Goal: Information Seeking & Learning: Learn about a topic

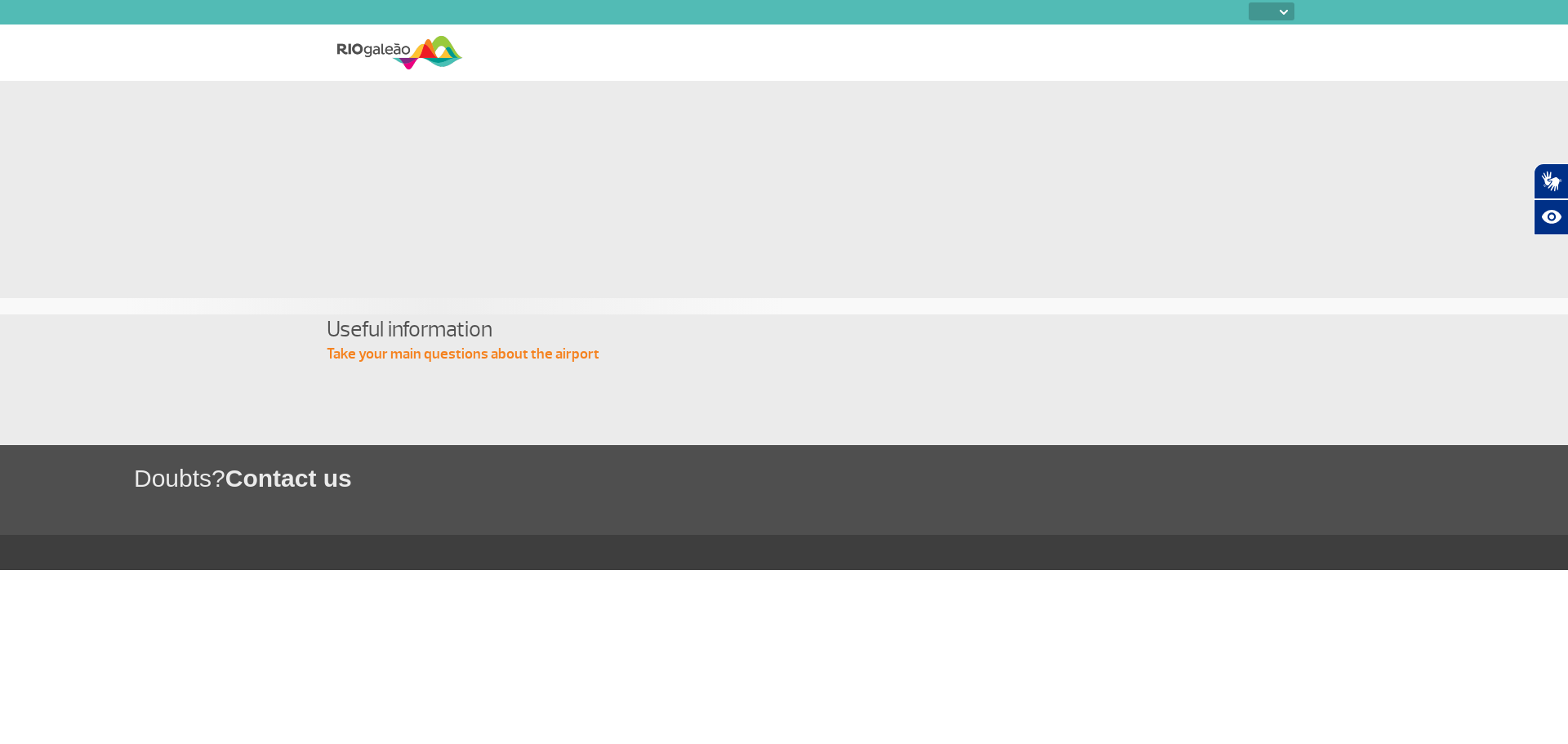
select select
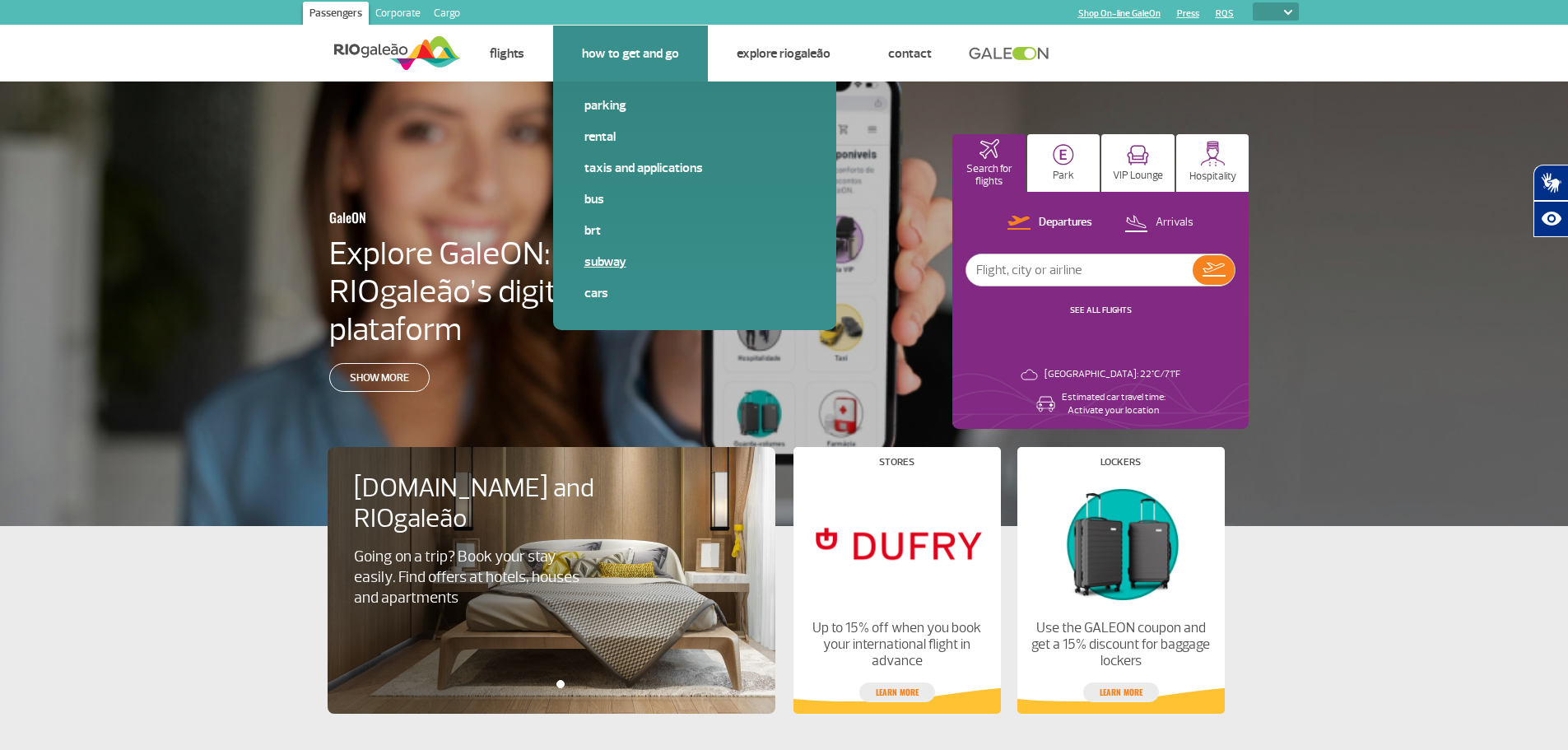
click at [598, 262] on link "Subway" at bounding box center [694, 261] width 220 height 19
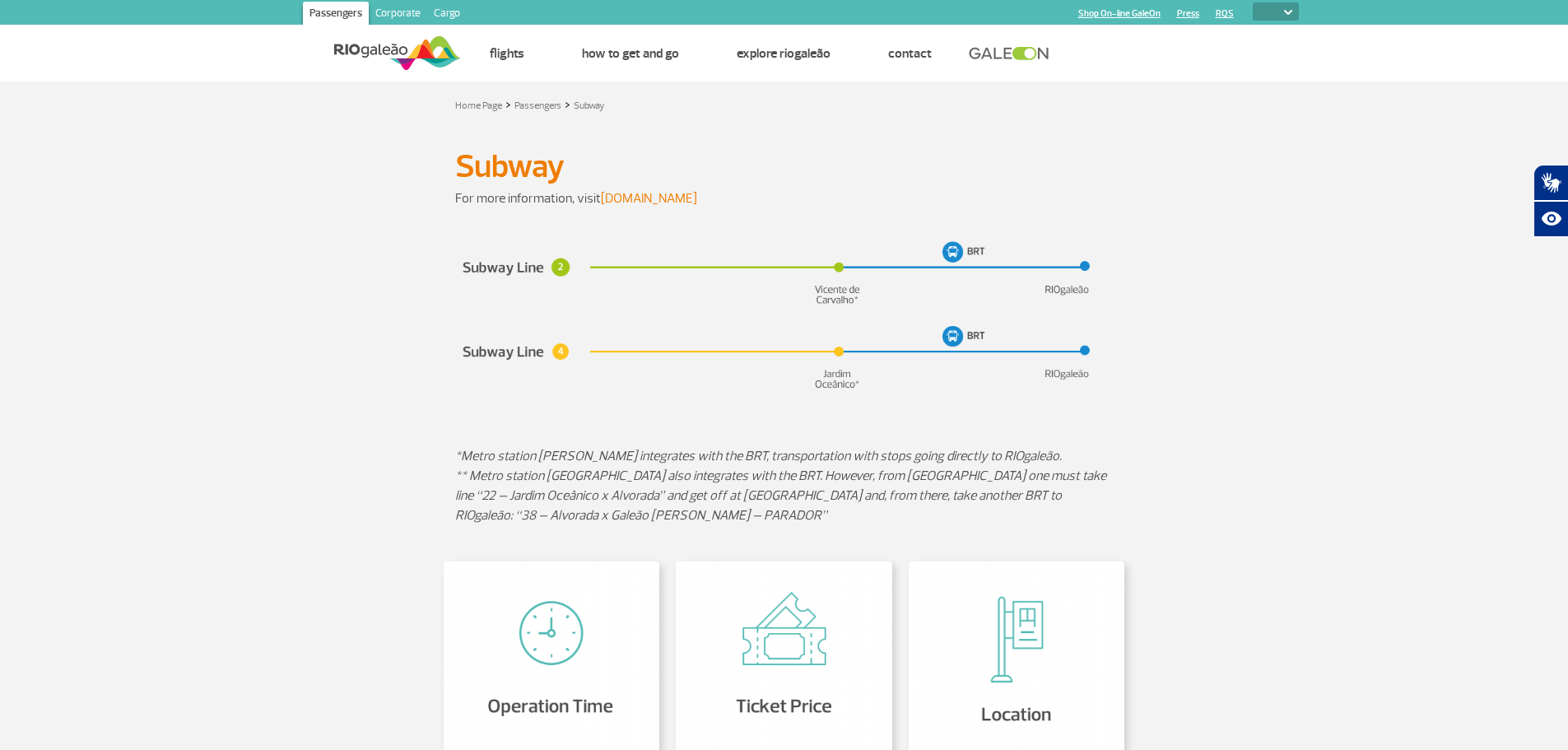
click at [651, 197] on link "[DOMAIN_NAME]" at bounding box center [648, 198] width 97 height 17
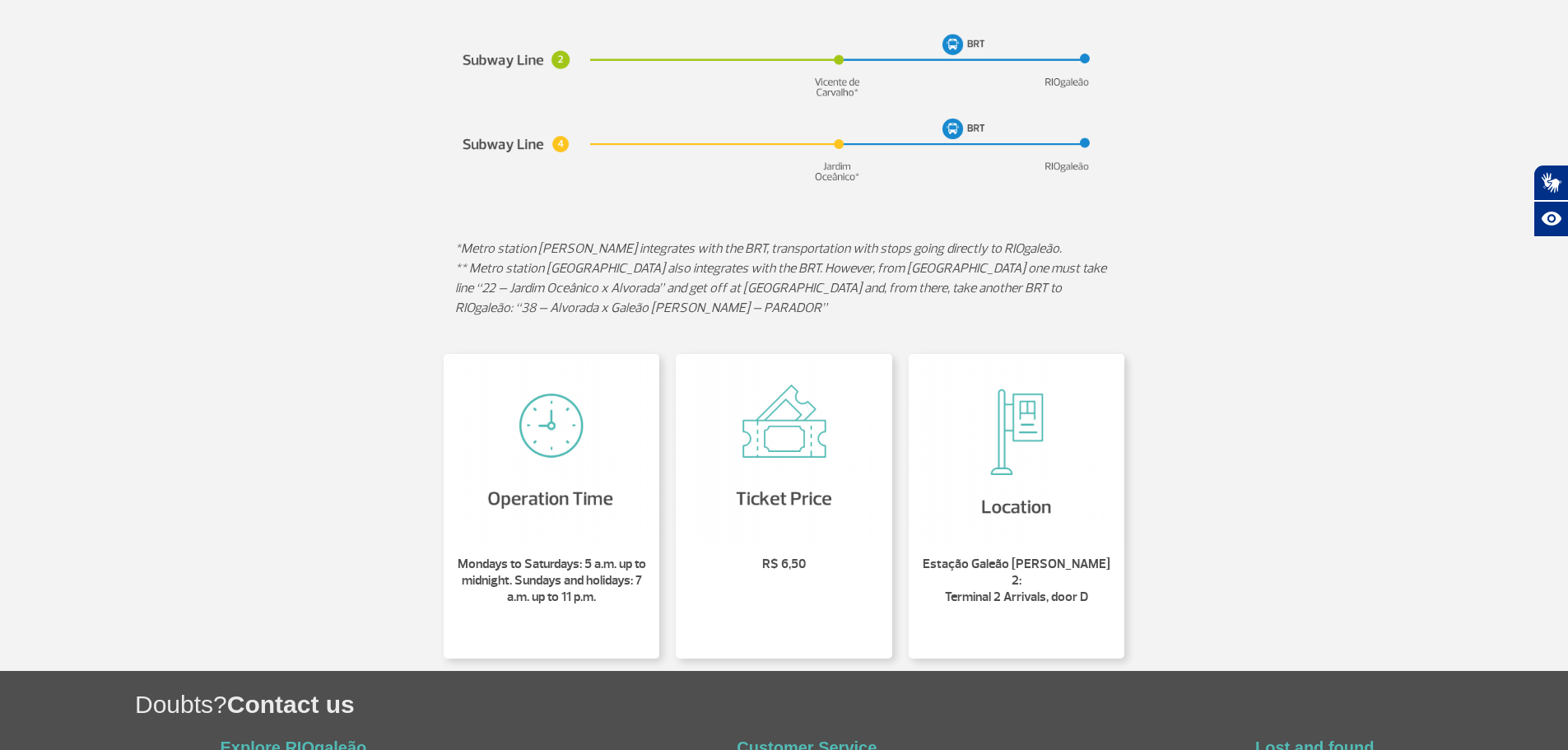
scroll to position [247, 0]
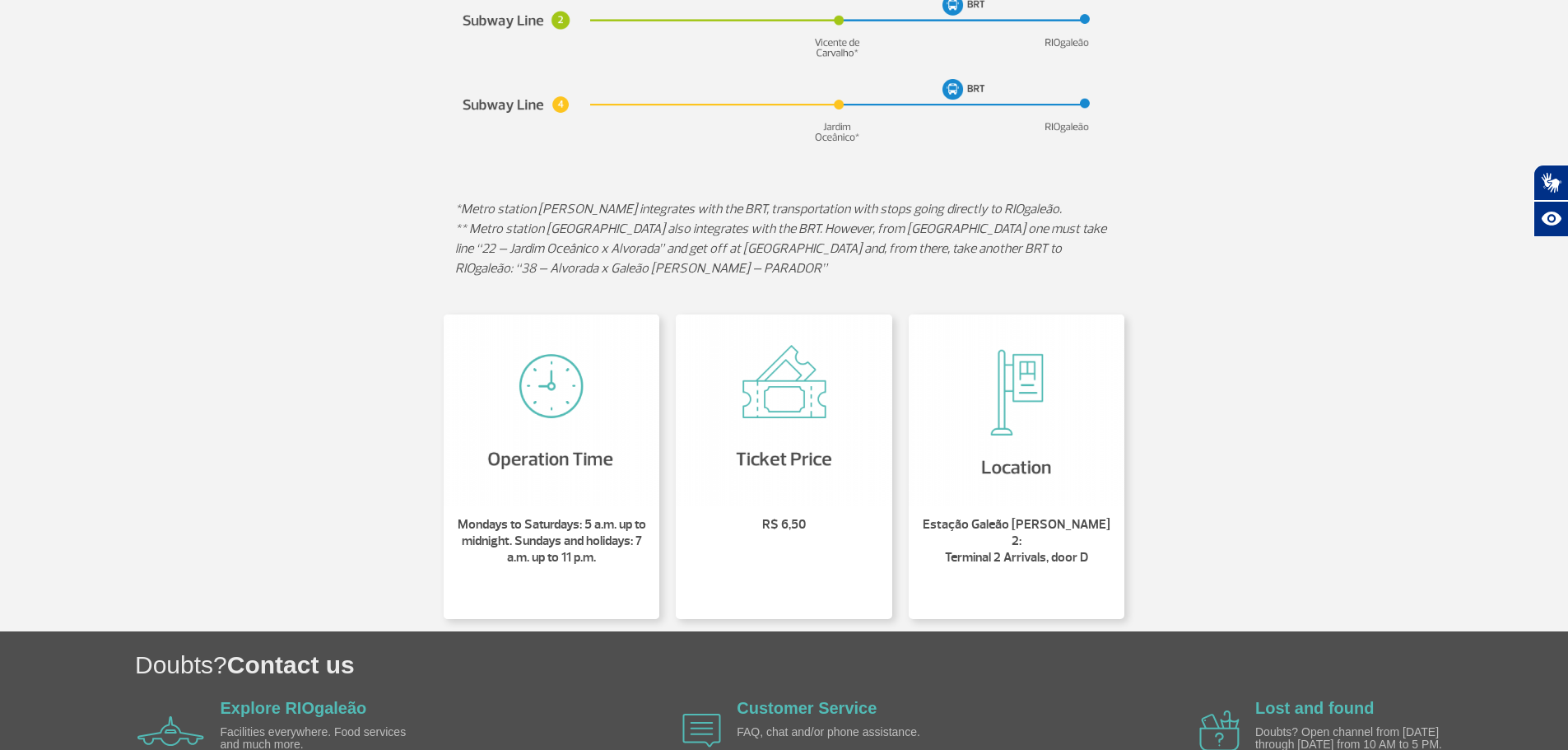
click at [973, 456] on img at bounding box center [1017, 410] width 216 height 192
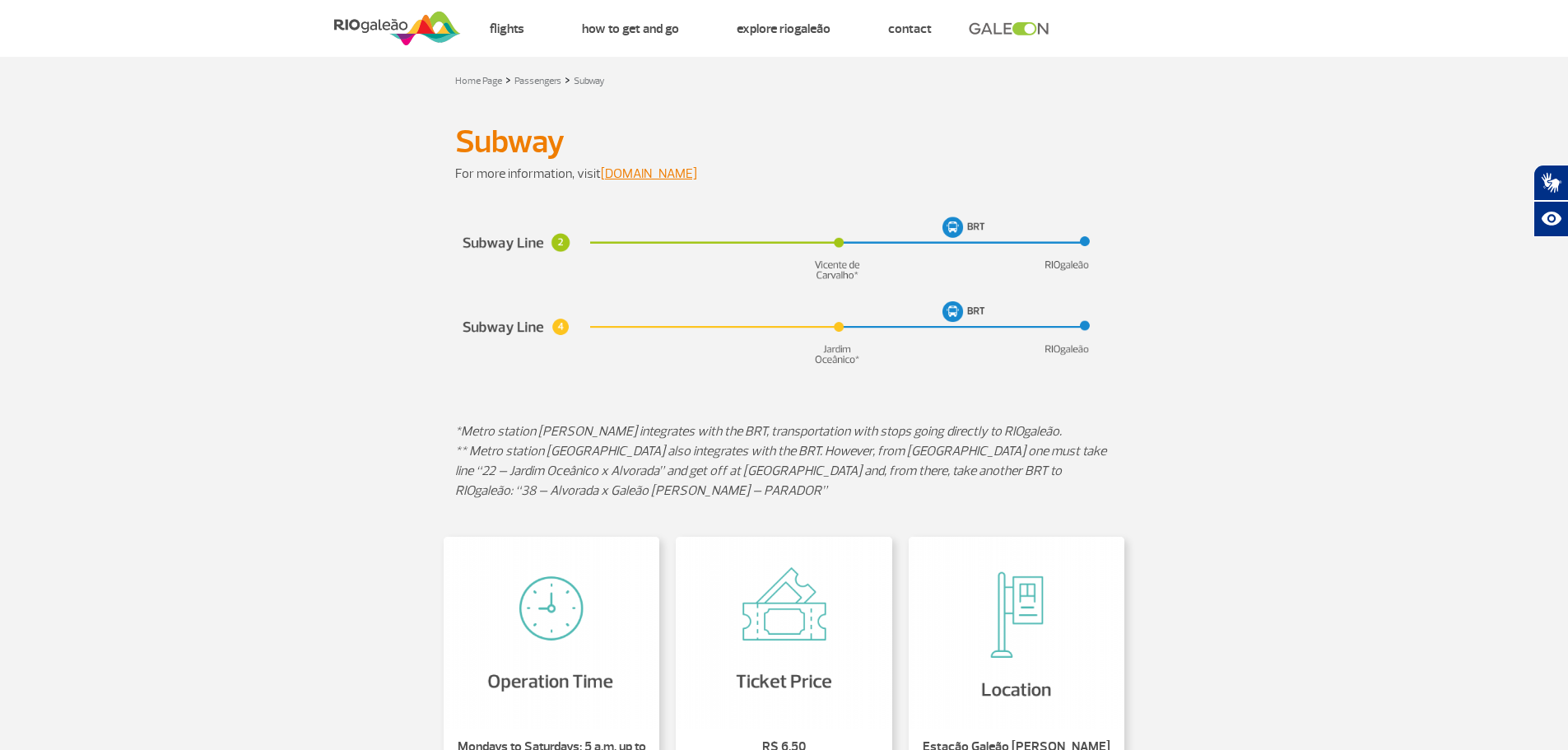
scroll to position [0, 0]
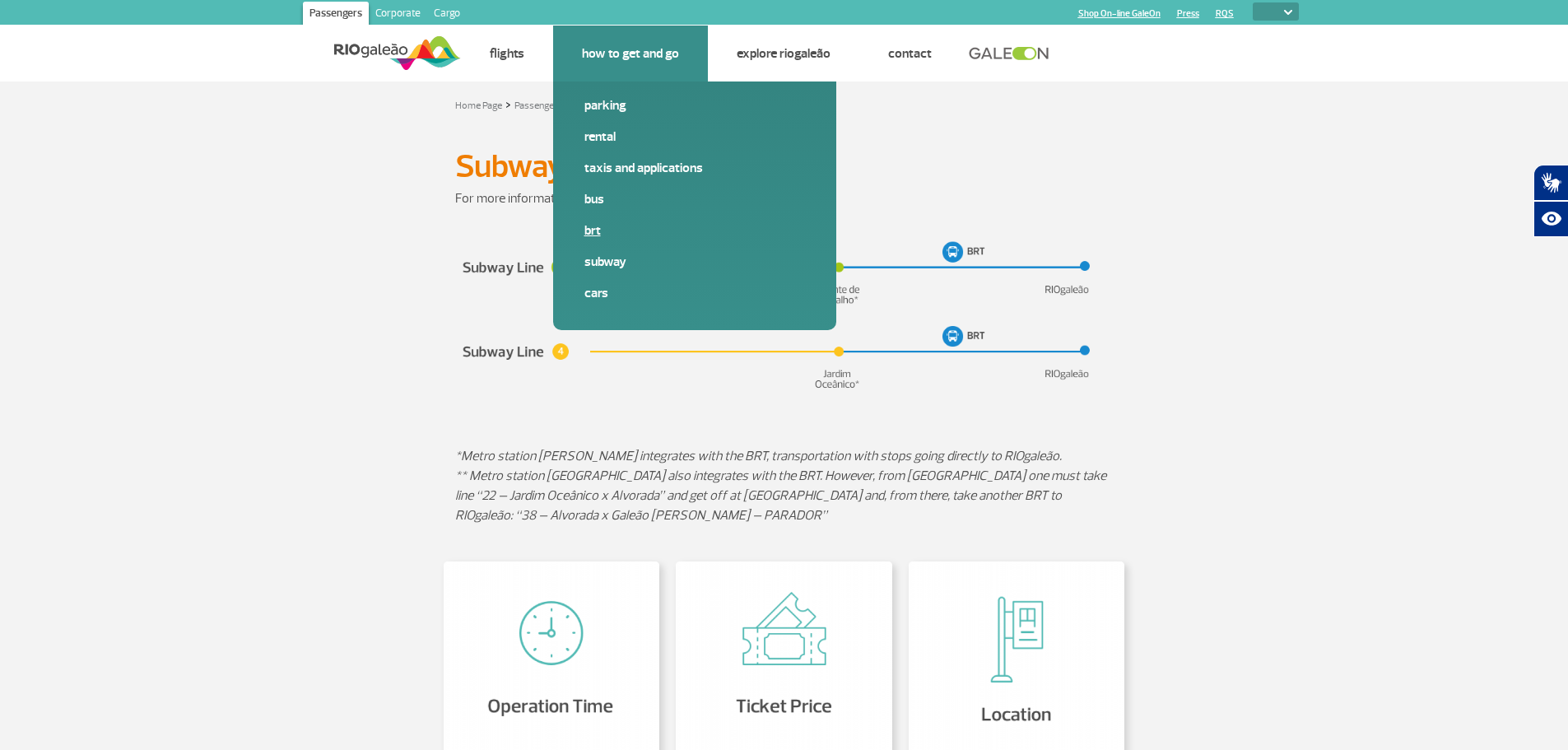
click at [627, 222] on link "BRT" at bounding box center [694, 230] width 220 height 19
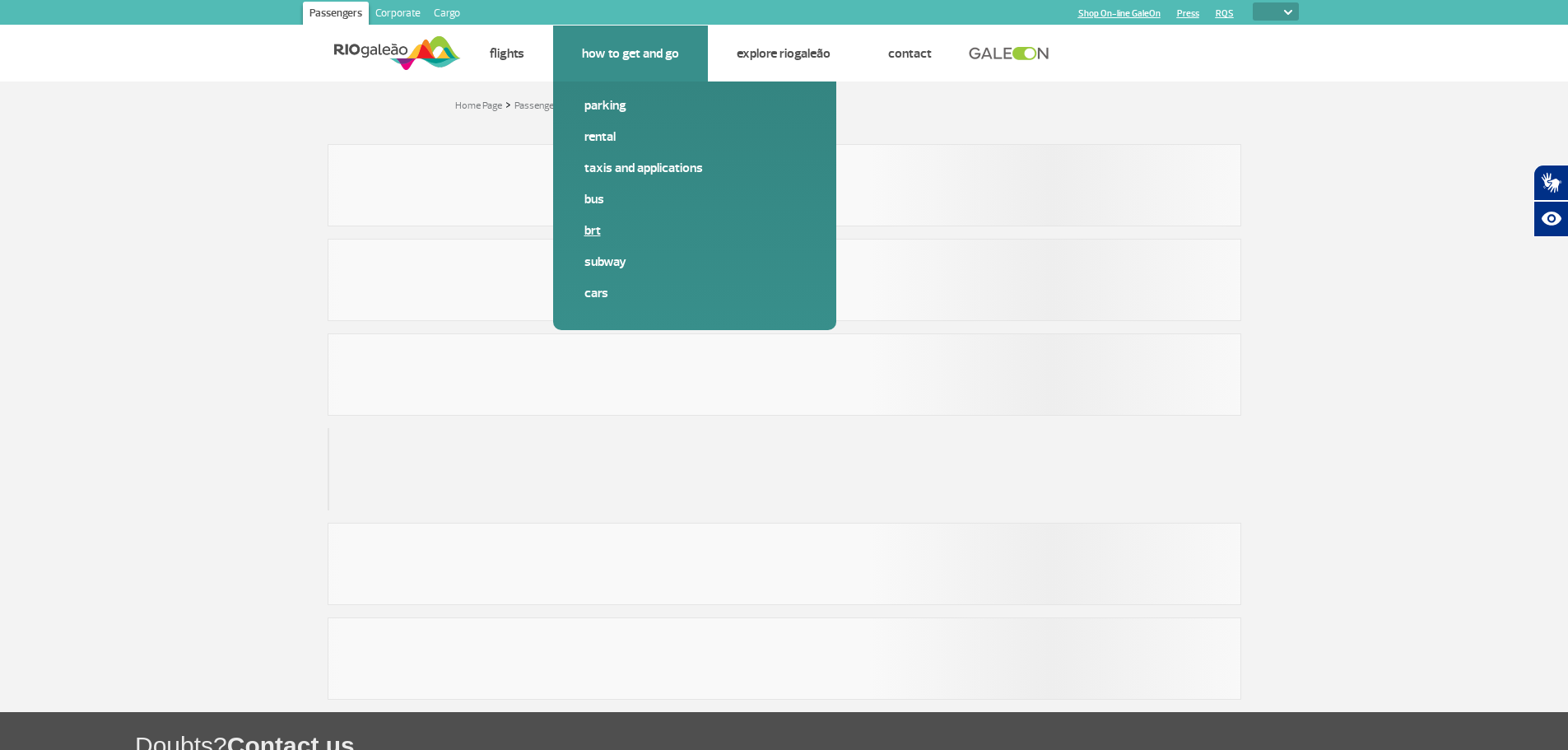
click at [603, 233] on link "BRT" at bounding box center [694, 230] width 220 height 19
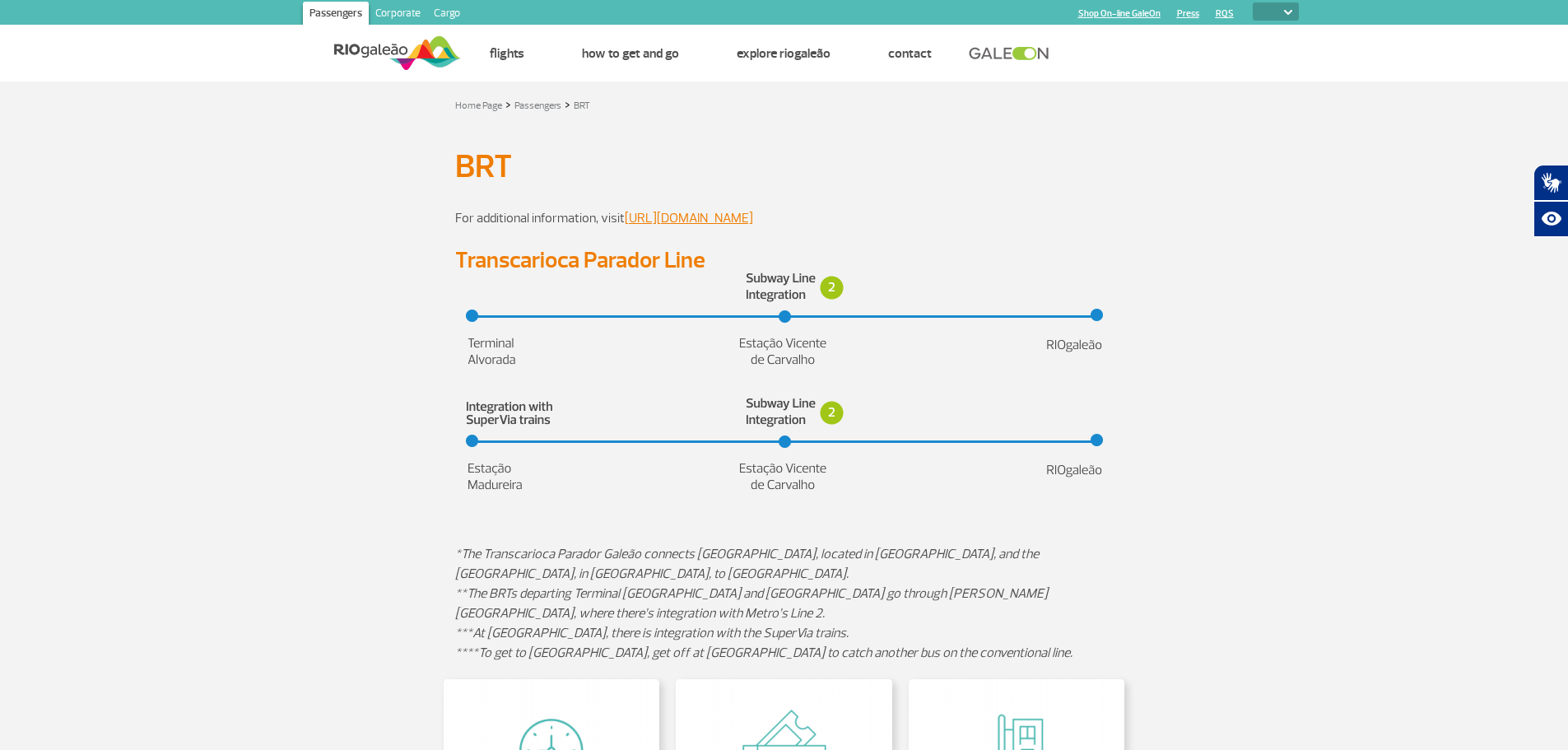
click at [950, 241] on p at bounding box center [784, 238] width 658 height 20
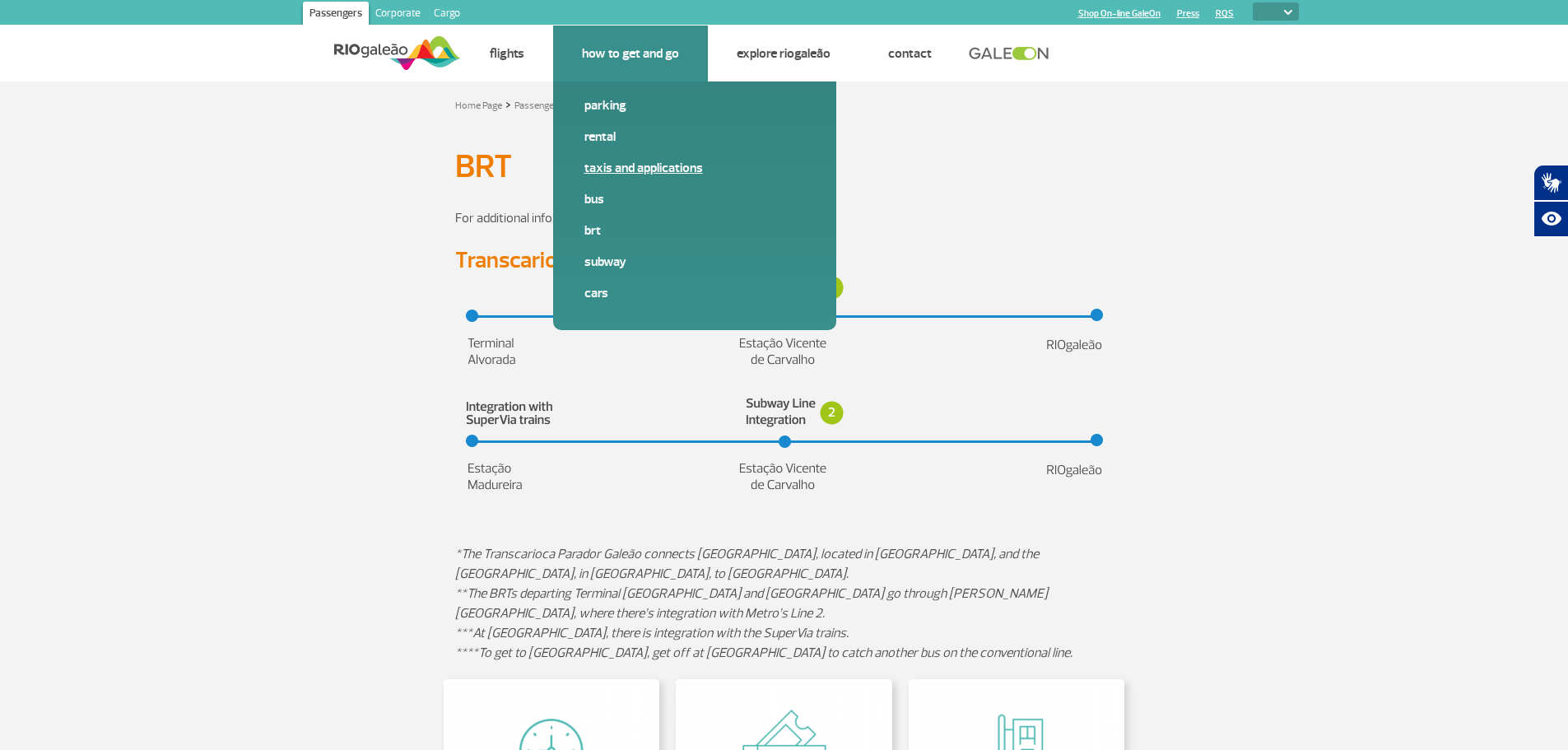
click at [648, 165] on link "Taxis and applications" at bounding box center [694, 168] width 220 height 19
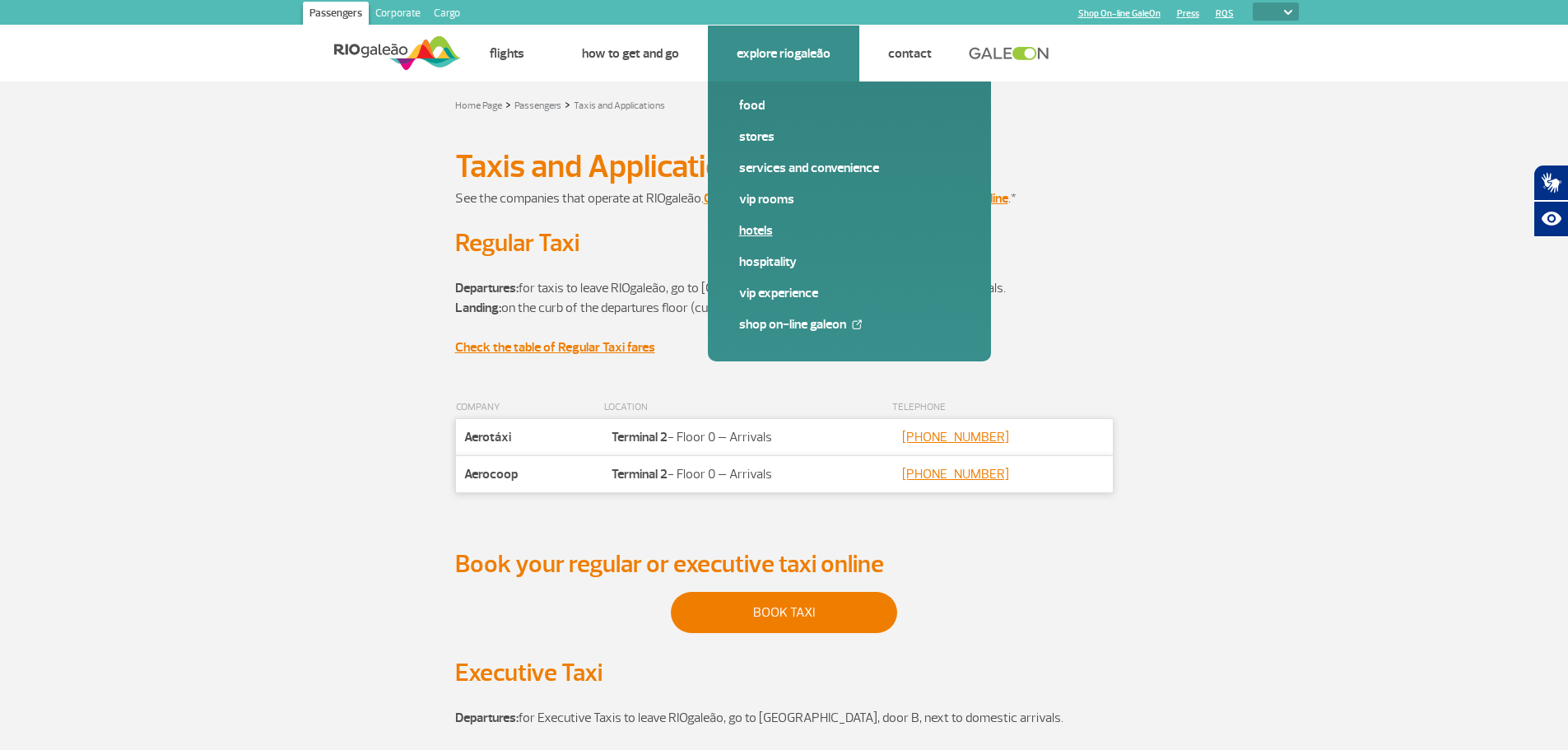
click at [755, 228] on link "Hotels" at bounding box center [849, 230] width 220 height 19
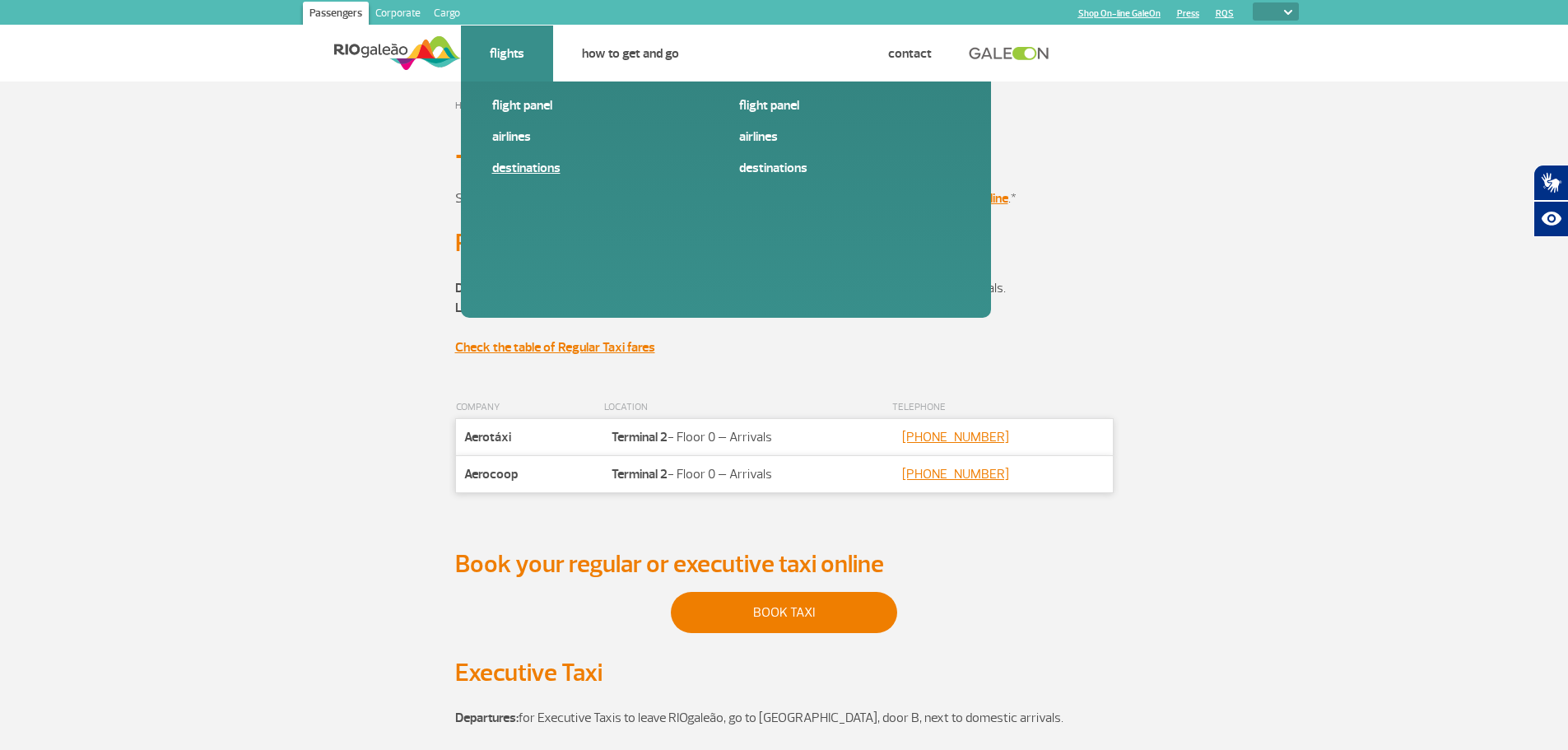
click at [512, 168] on link "Destinations" at bounding box center [603, 168] width 220 height 19
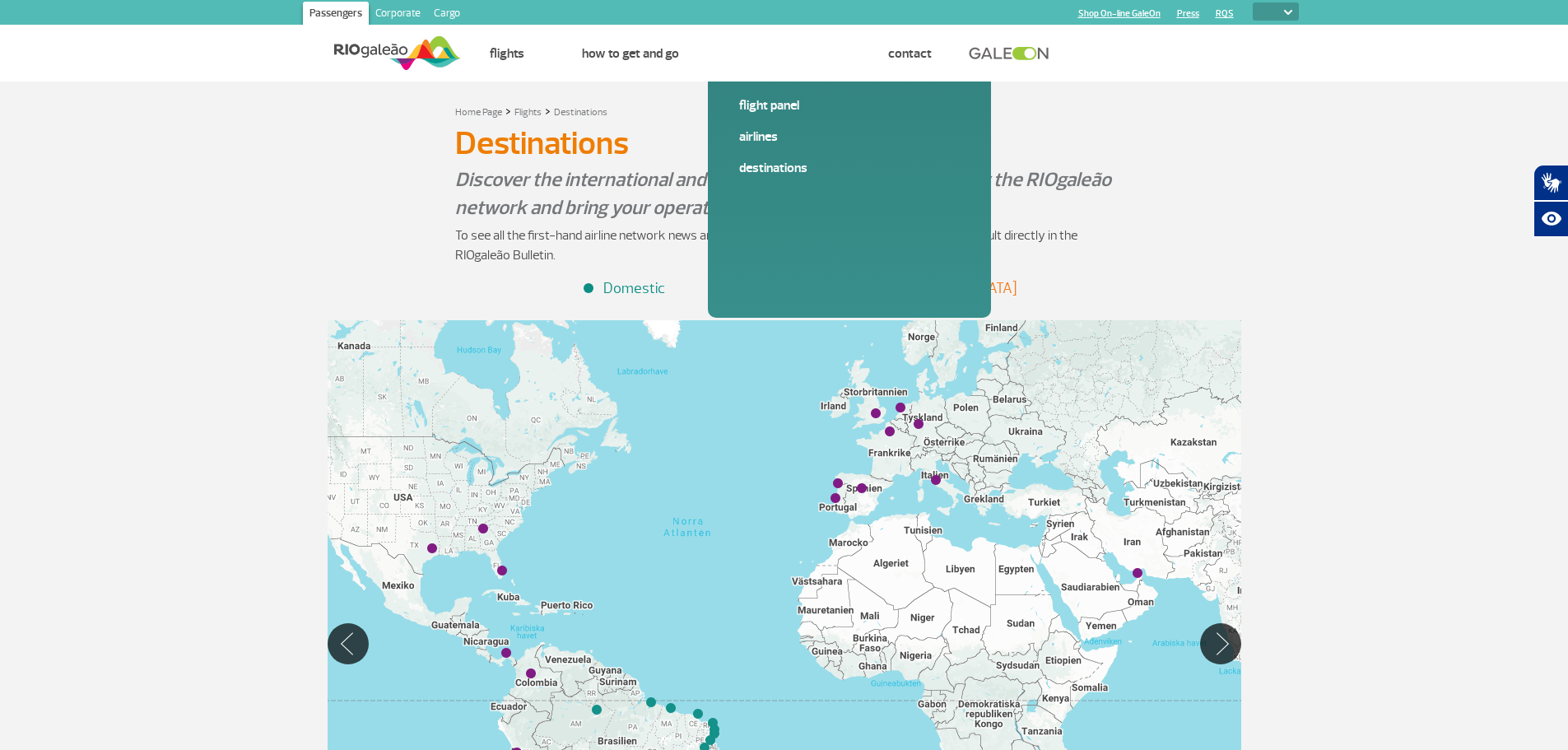
click at [837, 504] on div at bounding box center [784, 643] width 914 height 647
click at [834, 499] on img "Lisboa (LIS)" at bounding box center [836, 498] width 10 height 10
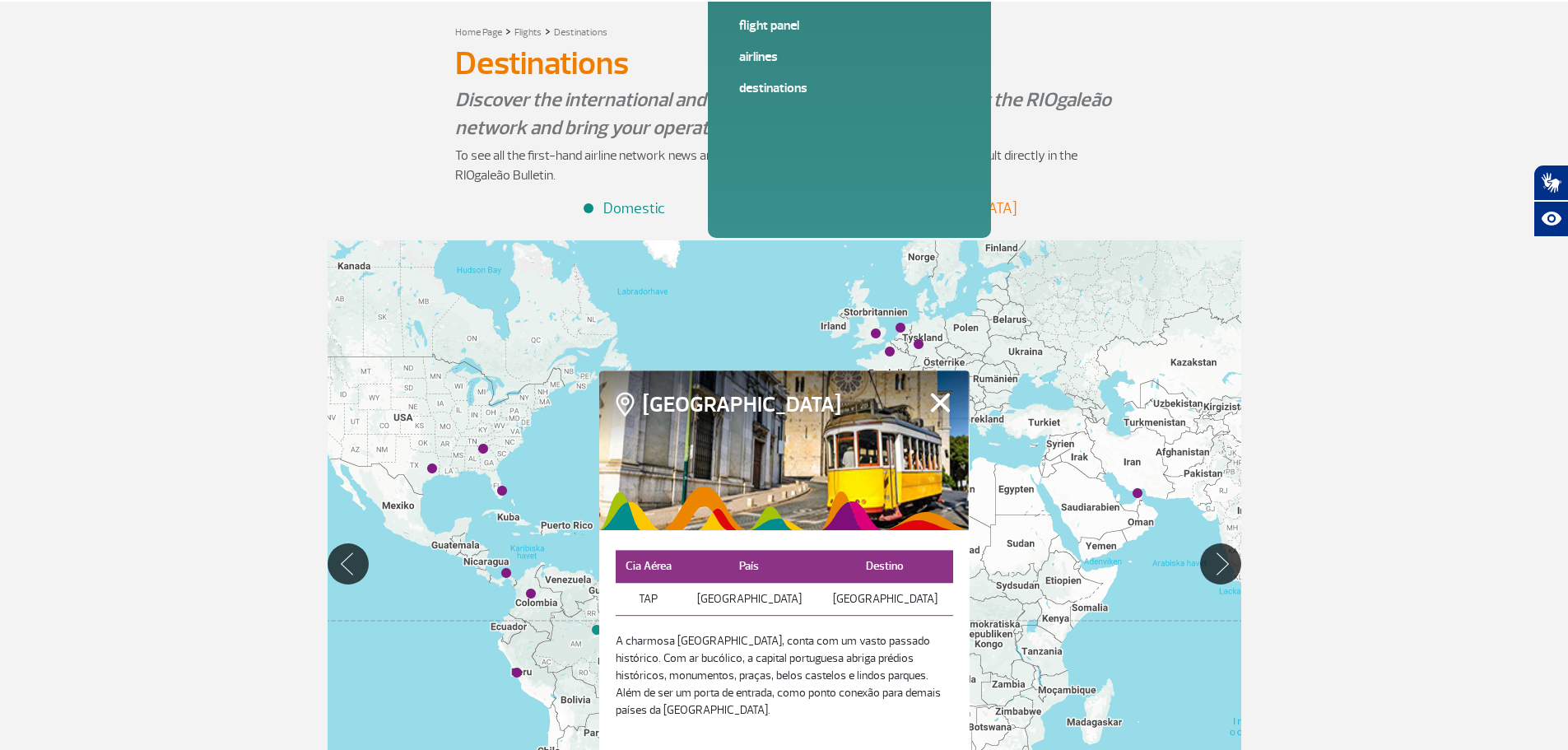
scroll to position [165, 0]
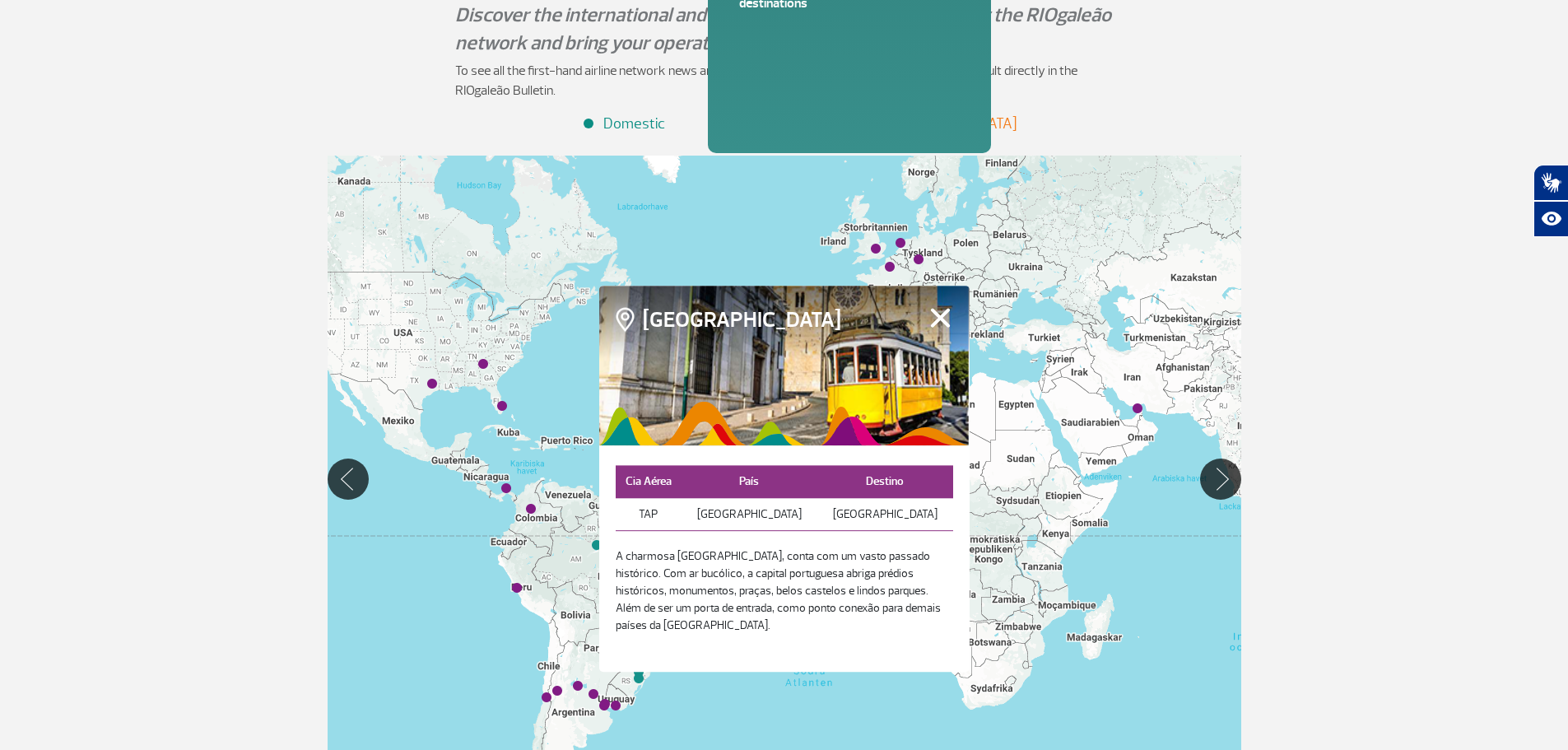
click at [943, 329] on button "Fechar" at bounding box center [940, 318] width 25 height 21
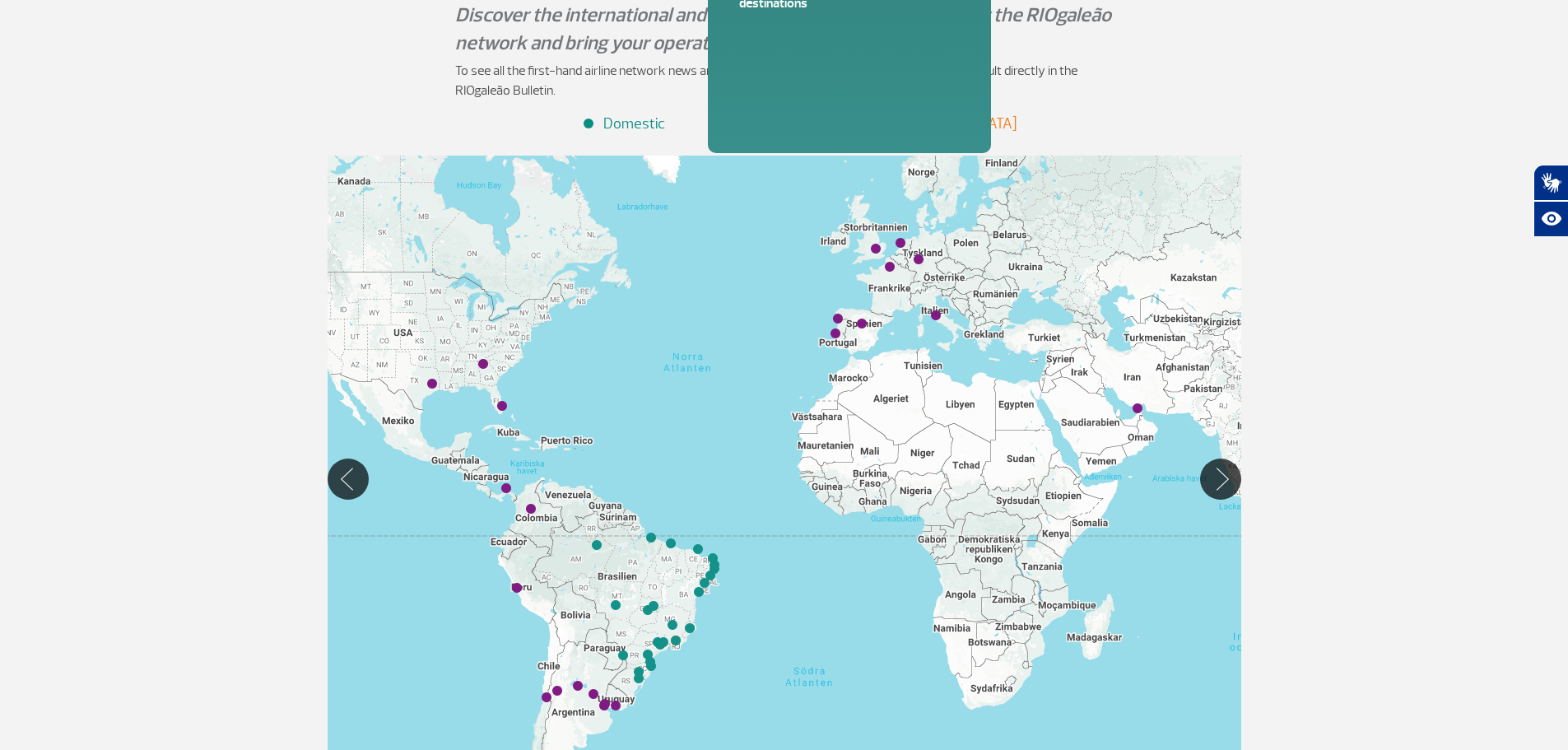
click at [838, 327] on div at bounding box center [784, 479] width 914 height 647
click at [839, 321] on img "Porto (OPO)" at bounding box center [838, 319] width 10 height 10
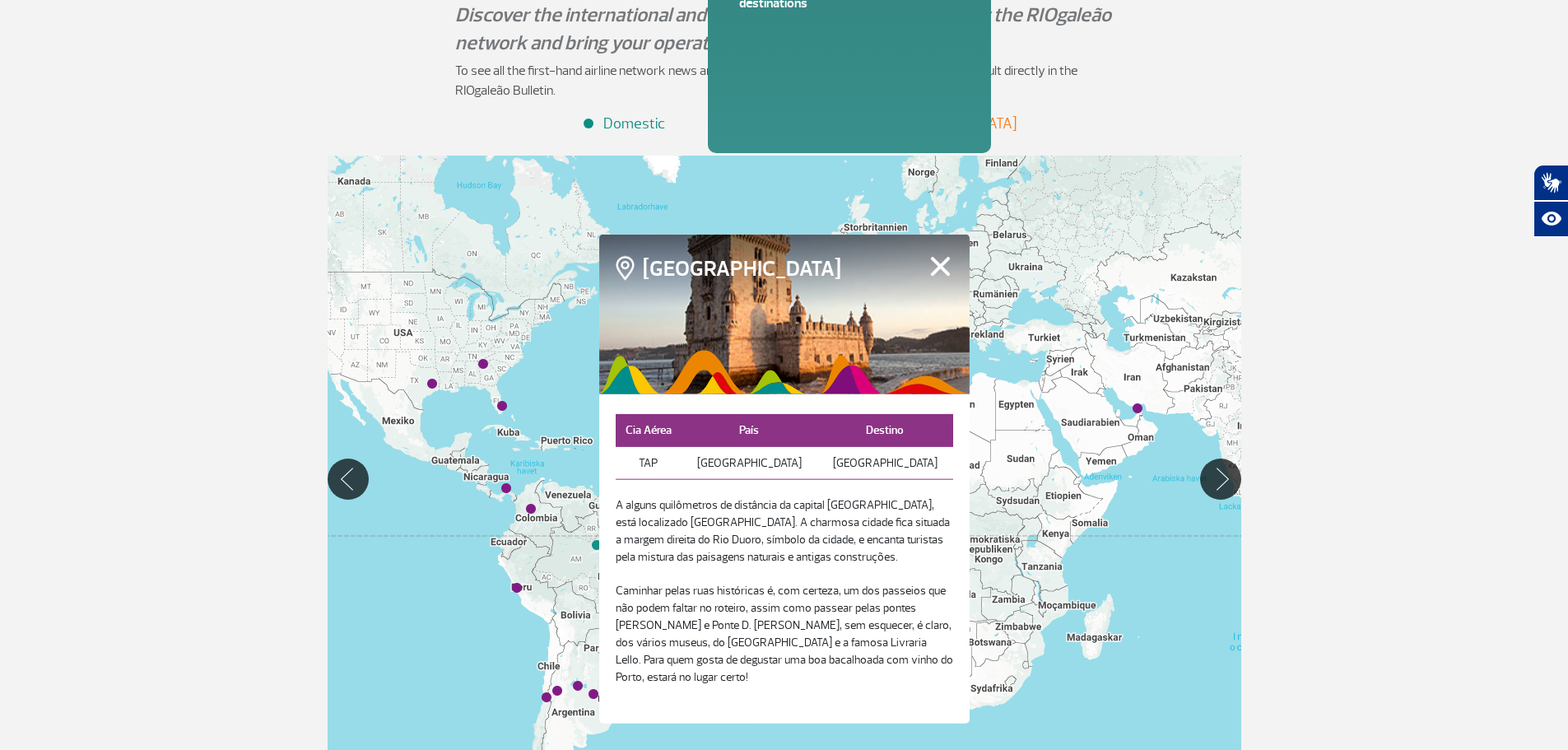
click at [942, 276] on button "Fechar" at bounding box center [940, 266] width 25 height 21
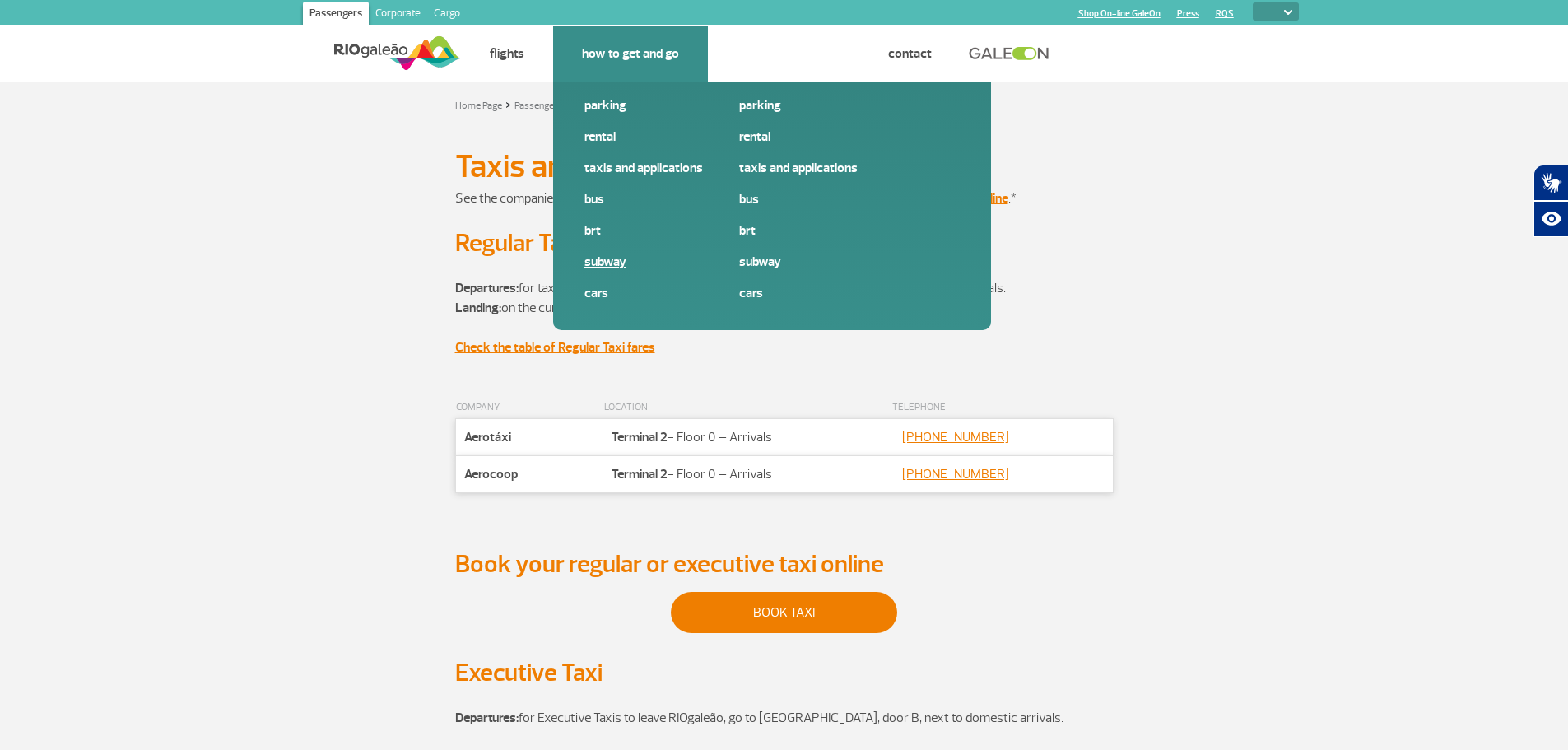
click at [601, 257] on link "Subway" at bounding box center [694, 261] width 220 height 19
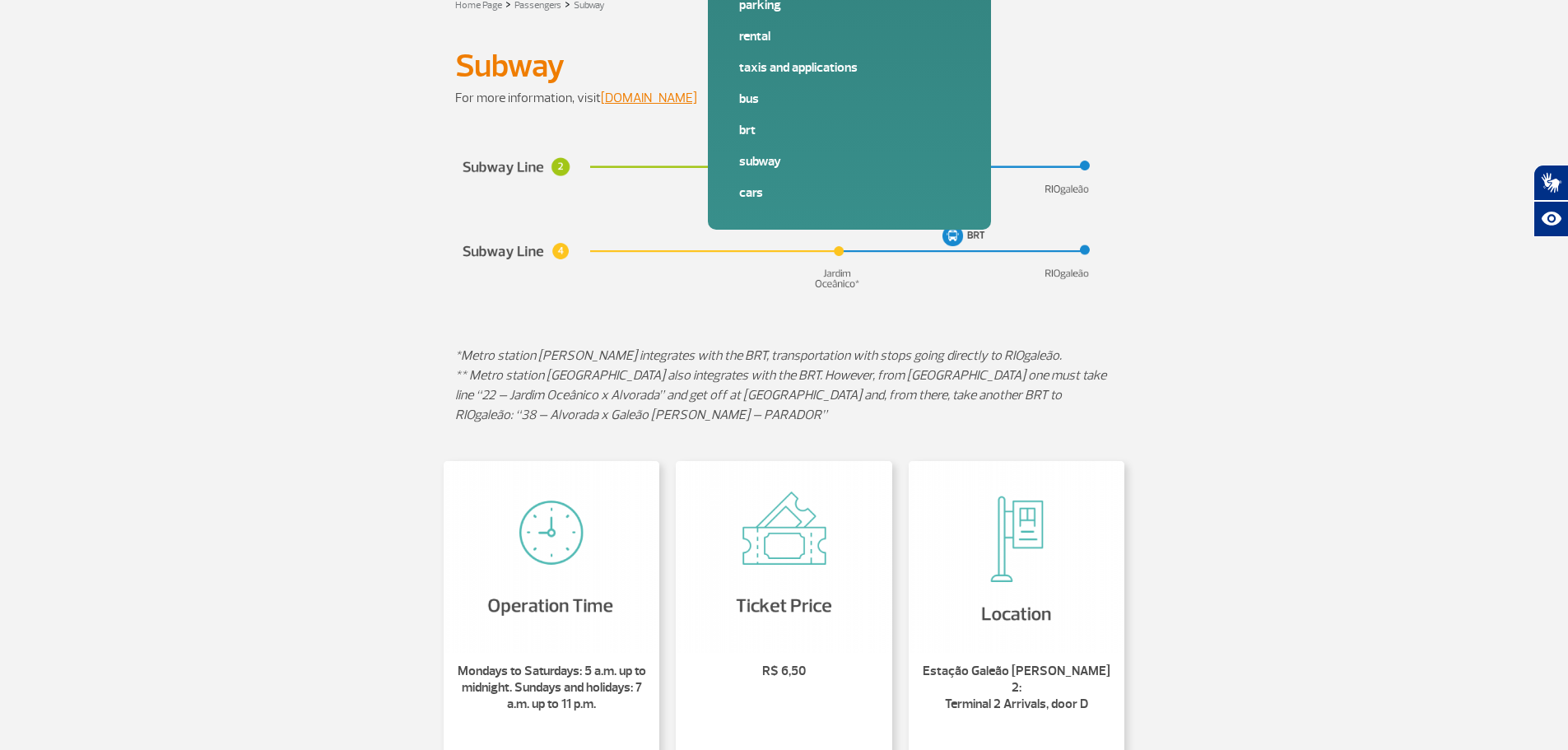
scroll to position [99, 0]
click at [957, 236] on img at bounding box center [784, 217] width 658 height 159
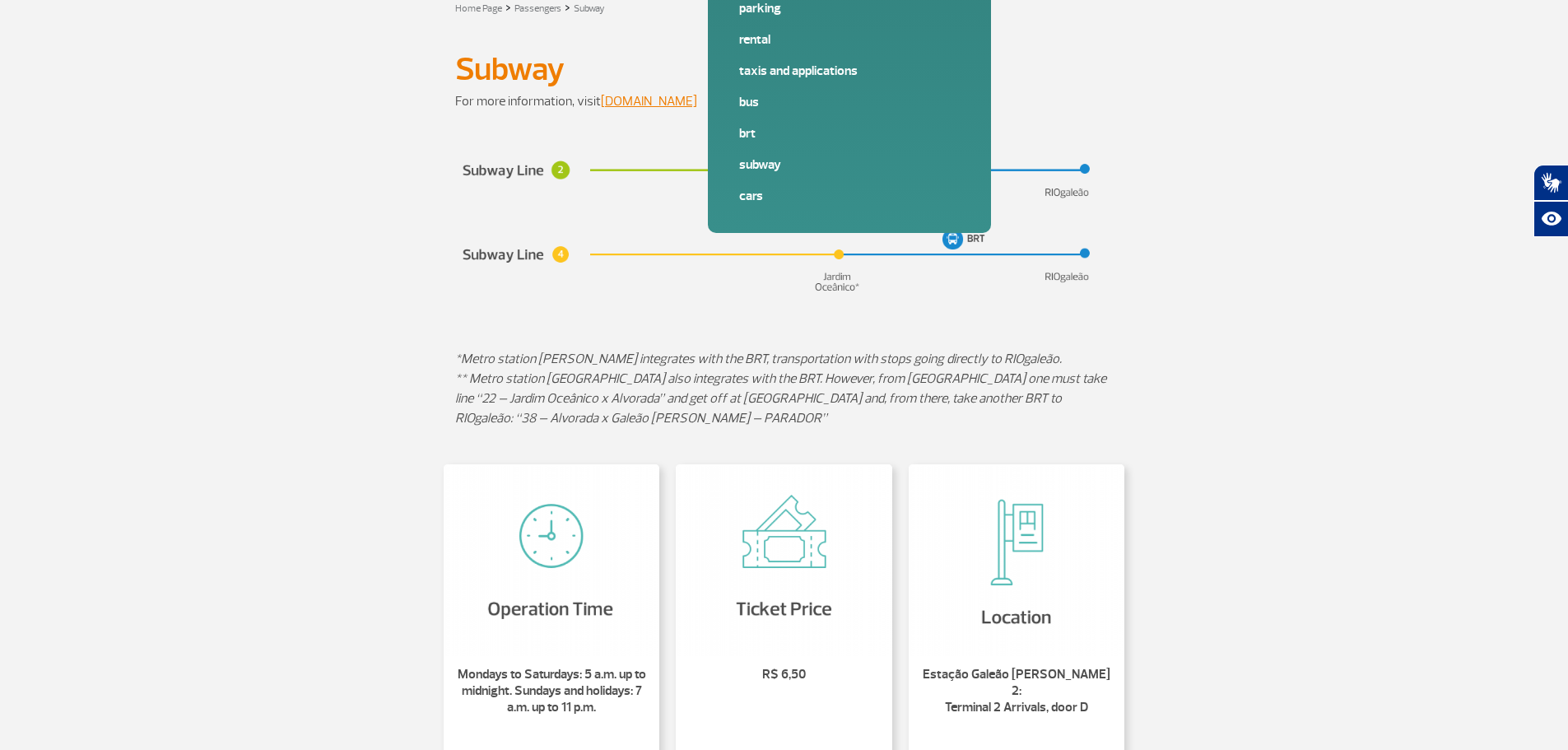
scroll to position [0, 0]
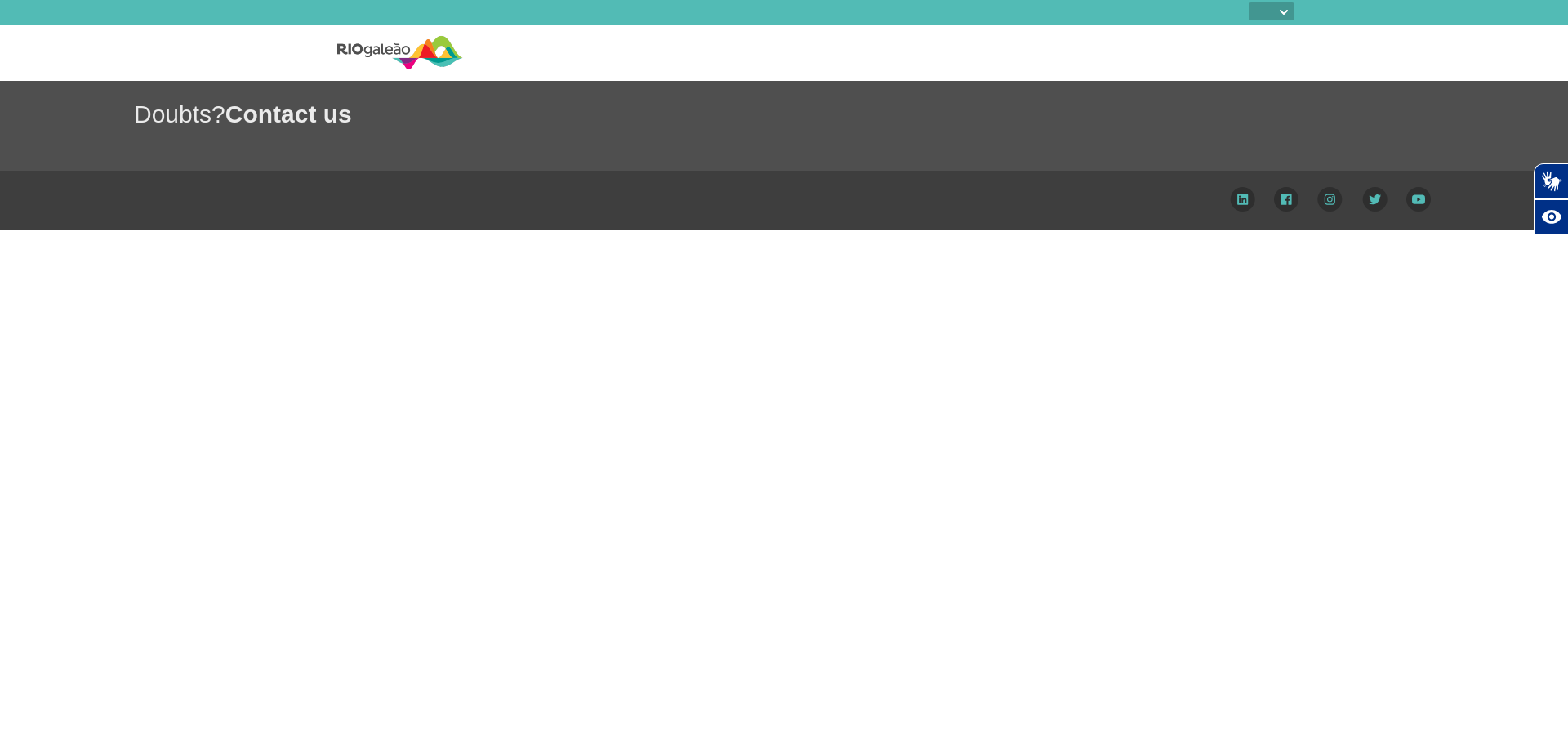
select select
